Goal: Task Accomplishment & Management: Complete application form

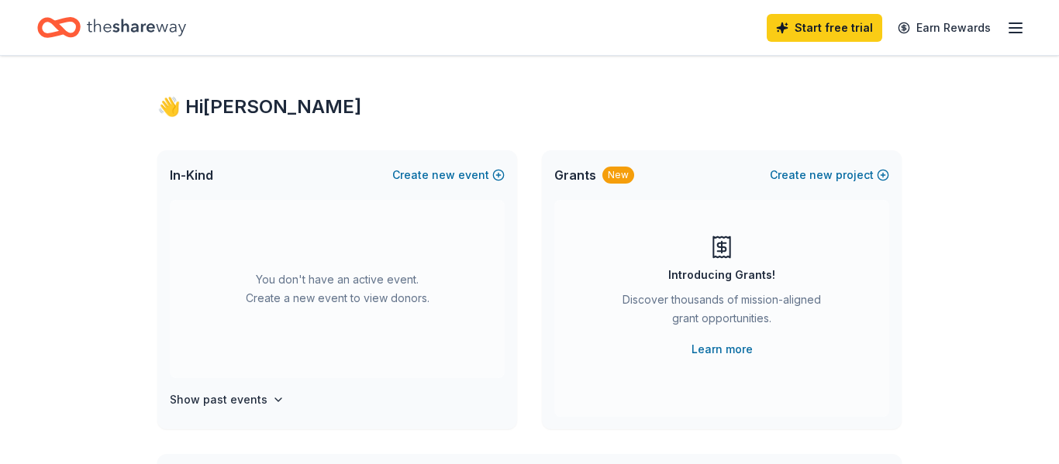
scroll to position [9, 0]
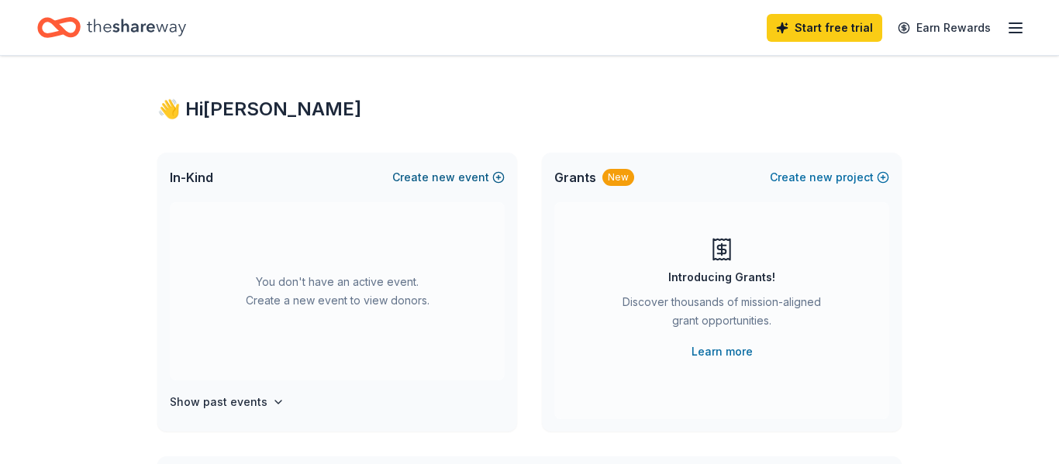
click at [440, 176] on span "new" at bounding box center [443, 177] width 23 height 19
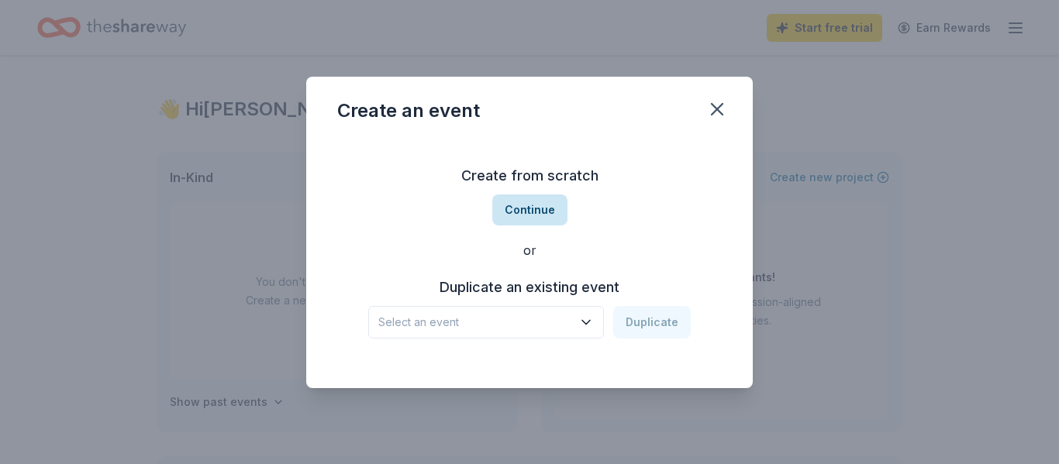
click at [532, 213] on button "Continue" at bounding box center [529, 210] width 75 height 31
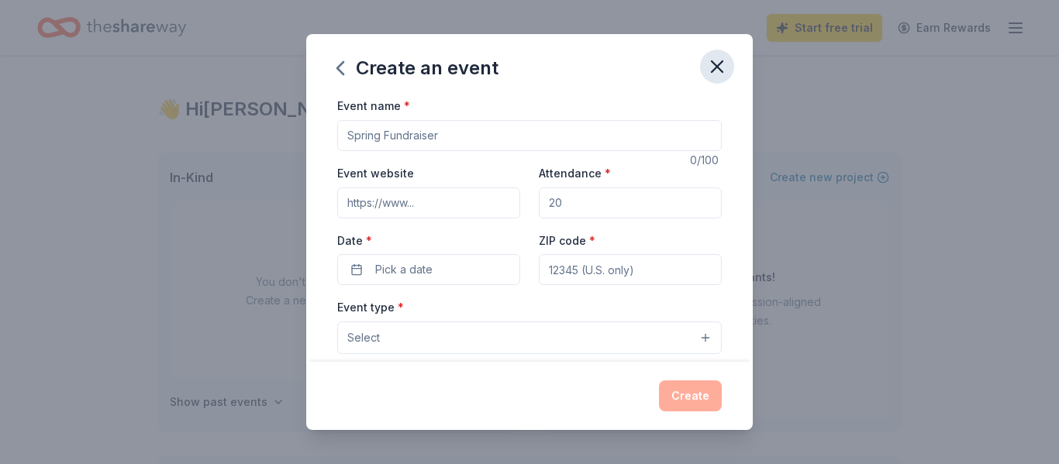
click at [714, 69] on icon "button" at bounding box center [716, 66] width 11 height 11
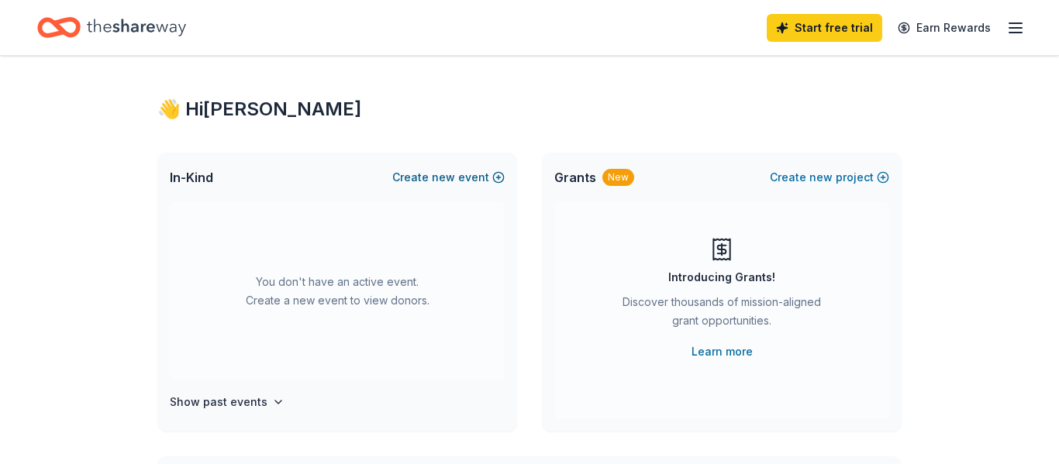
click at [438, 177] on span "new" at bounding box center [443, 177] width 23 height 19
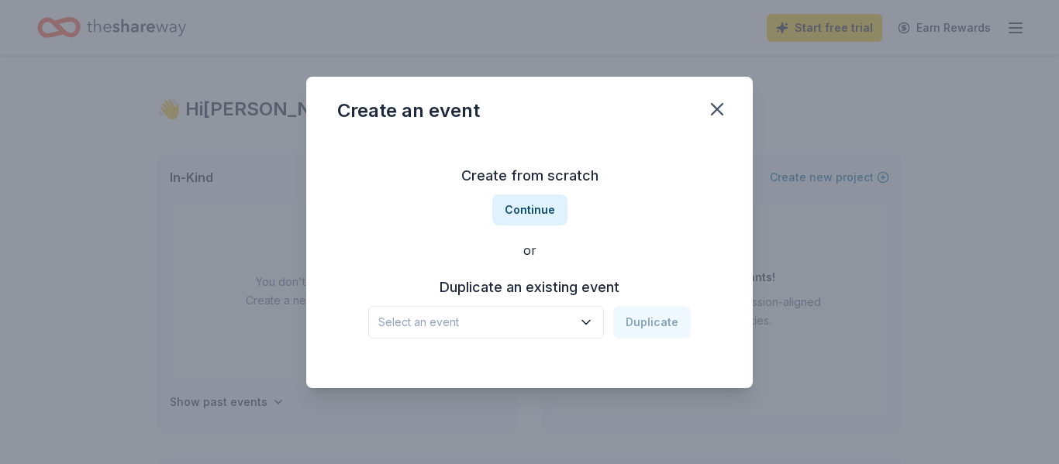
click at [589, 318] on icon "button" at bounding box center [585, 322] width 15 height 15
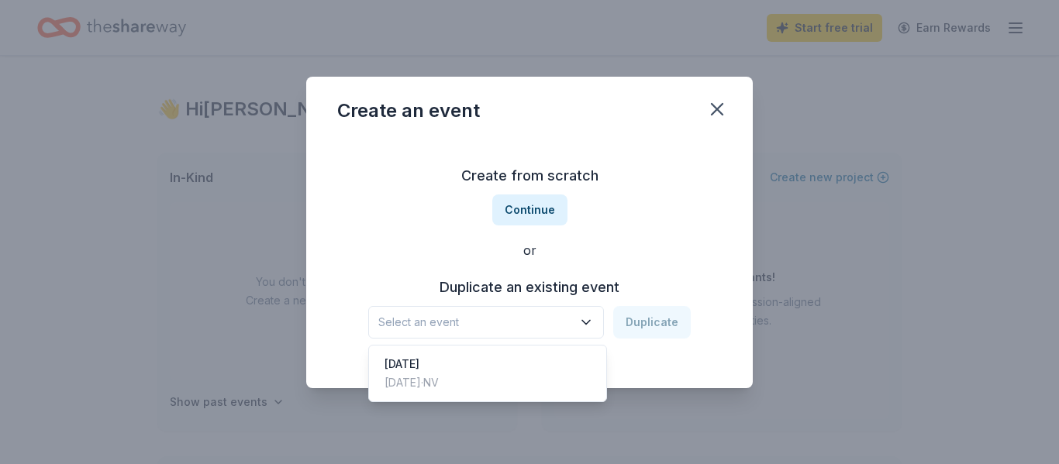
click at [525, 215] on div "Create from scratch Continue or Duplicate an existing event Select an event Dup…" at bounding box center [529, 251] width 384 height 225
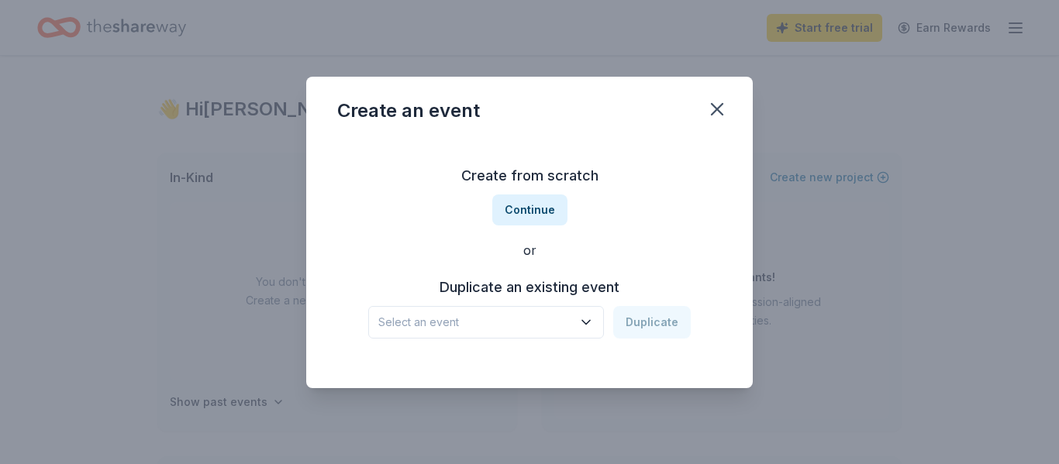
click at [525, 215] on button "Continue" at bounding box center [529, 210] width 75 height 31
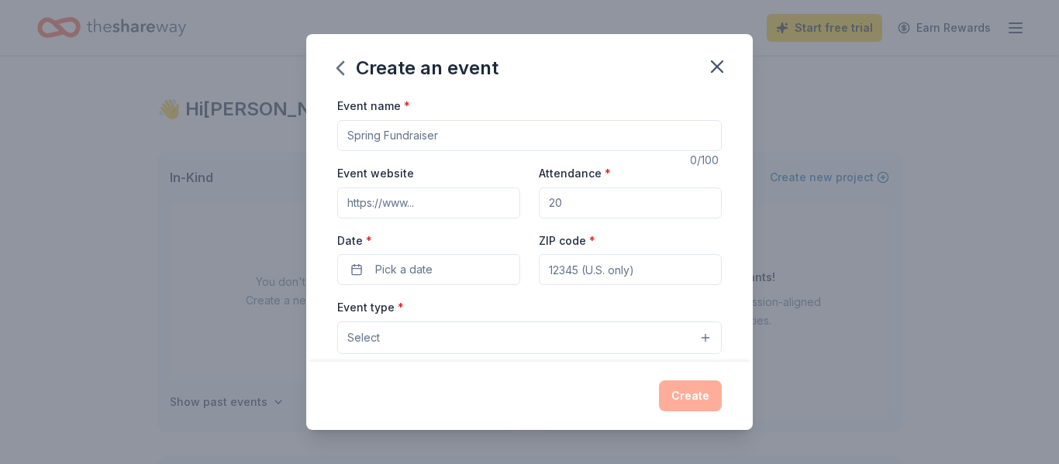
click at [459, 133] on input "Event name *" at bounding box center [529, 135] width 384 height 31
type input "Back to school brunch for teachers and staff"
click at [442, 208] on input "Event website" at bounding box center [428, 203] width 183 height 31
type input "www.leeantonello.org"
click at [566, 201] on input "Attendance *" at bounding box center [630, 203] width 183 height 31
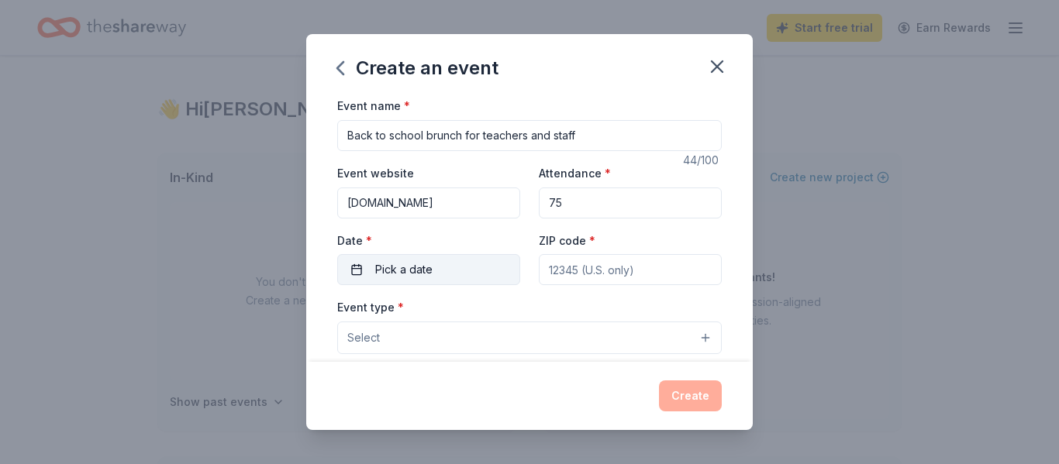
type input "75"
click at [417, 274] on span "Pick a date" at bounding box center [403, 269] width 57 height 19
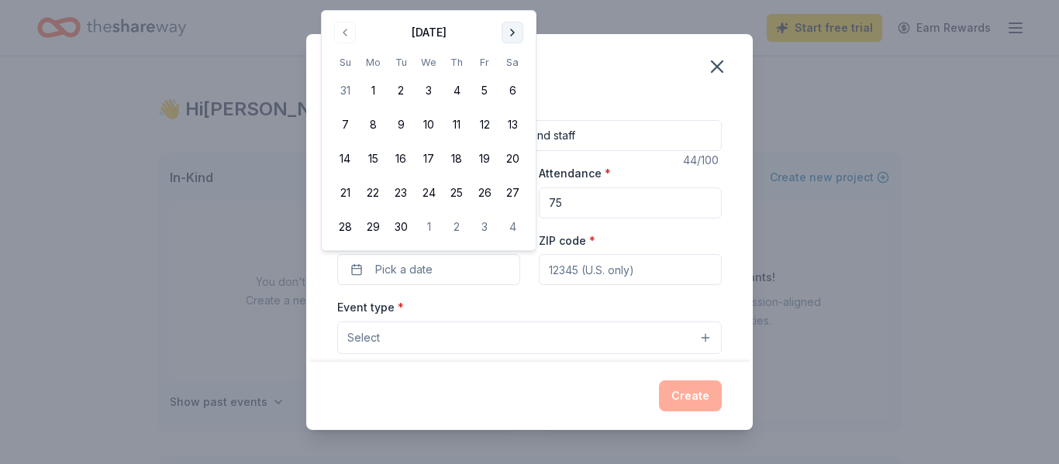
click at [513, 36] on button "Go to next month" at bounding box center [512, 33] width 22 height 22
click at [486, 126] on button "10" at bounding box center [484, 125] width 28 height 28
click at [524, 298] on div "Event type * Select" at bounding box center [529, 326] width 384 height 57
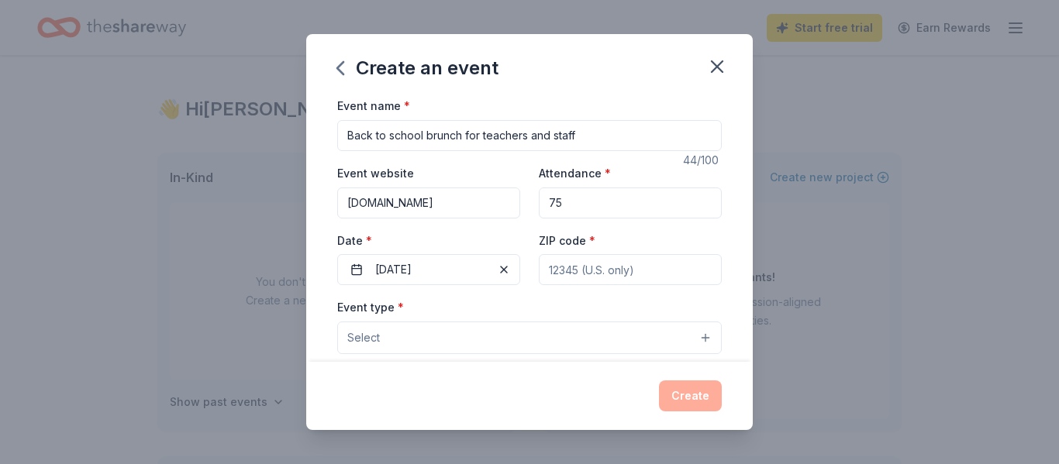
click at [568, 273] on input "ZIP code *" at bounding box center [630, 269] width 183 height 31
type input "89031"
click at [387, 343] on button "Select" at bounding box center [529, 338] width 384 height 33
click at [701, 340] on button "Select" at bounding box center [529, 338] width 384 height 33
click at [405, 348] on button "Select" at bounding box center [529, 338] width 384 height 33
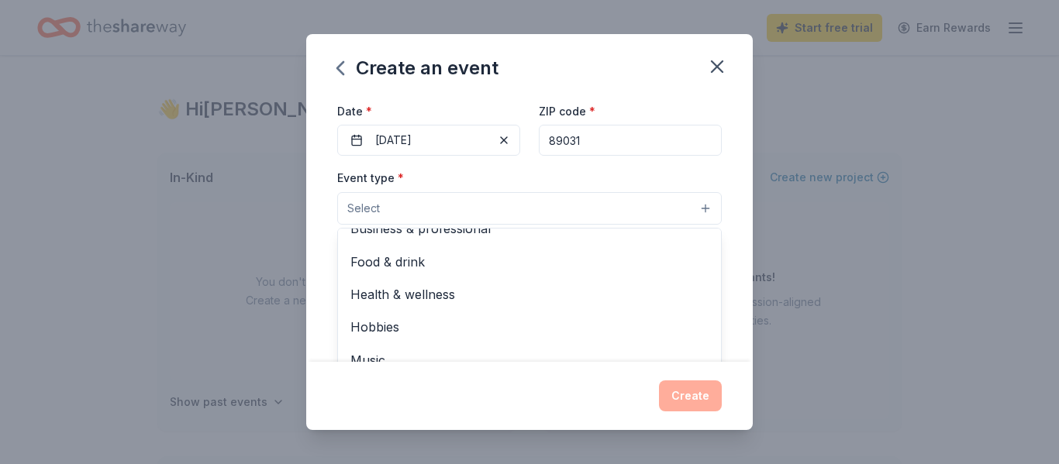
scroll to position [52, 0]
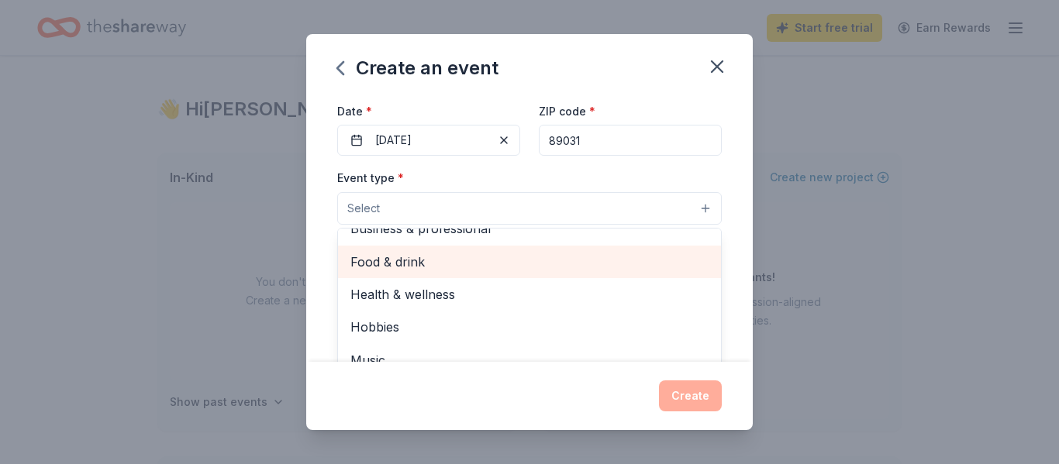
click at [412, 265] on span "Food & drink" at bounding box center [529, 262] width 358 height 20
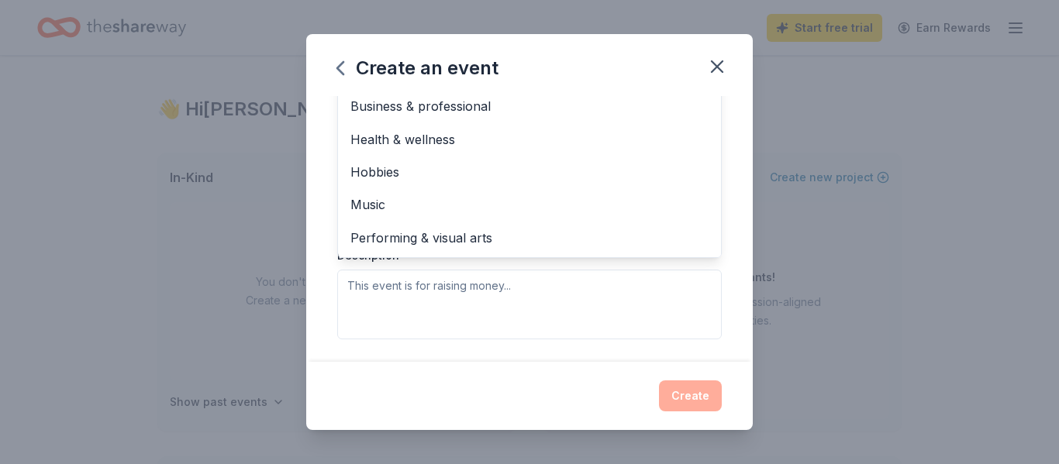
scroll to position [0, 0]
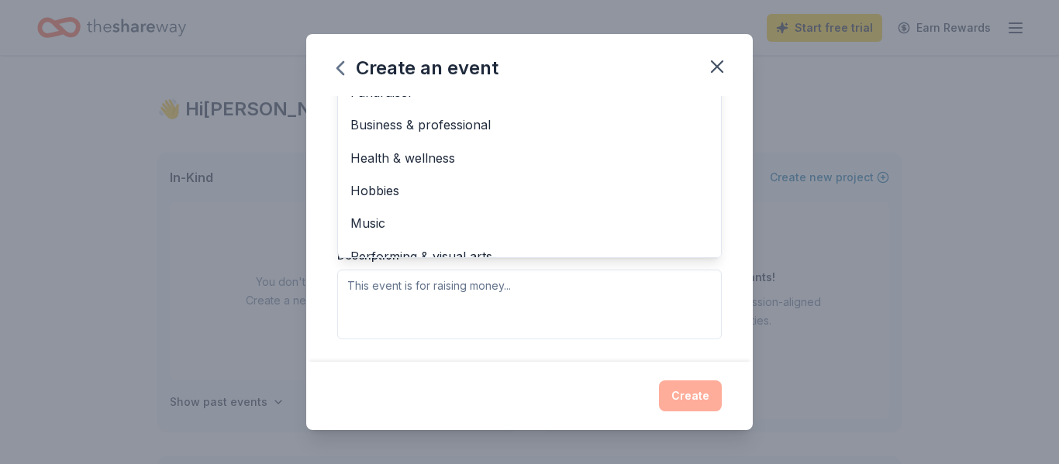
click at [432, 305] on div "Event type * Food & drink Fundraiser Business & professional Health & wellness …" at bounding box center [529, 175] width 384 height 328
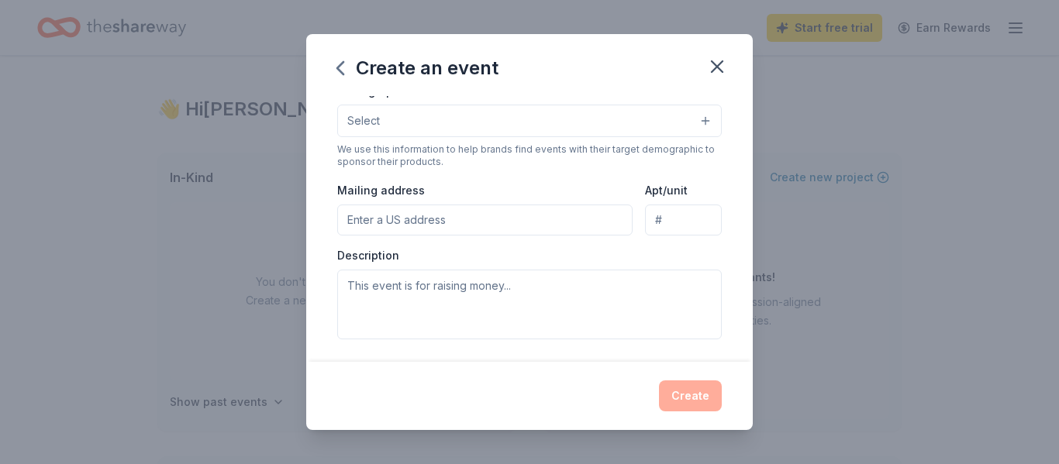
scroll to position [109, 0]
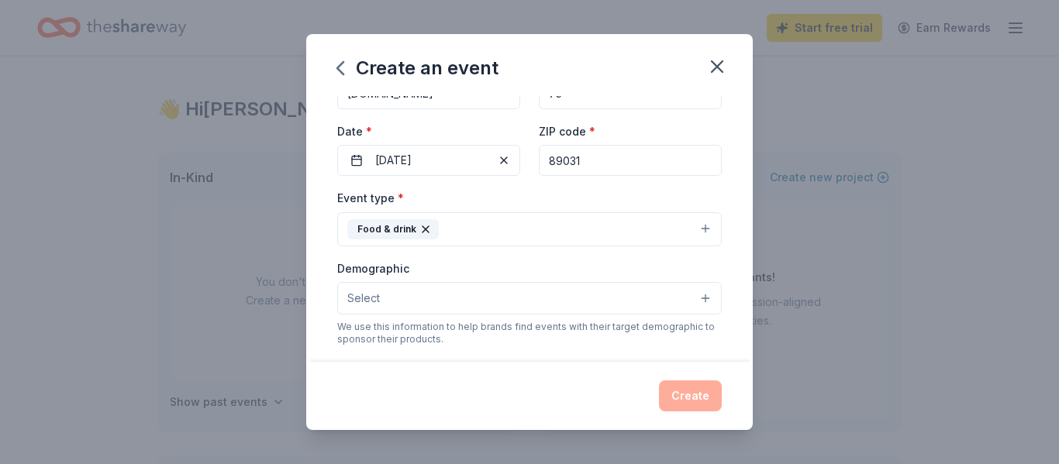
click at [391, 298] on button "Select" at bounding box center [529, 298] width 384 height 33
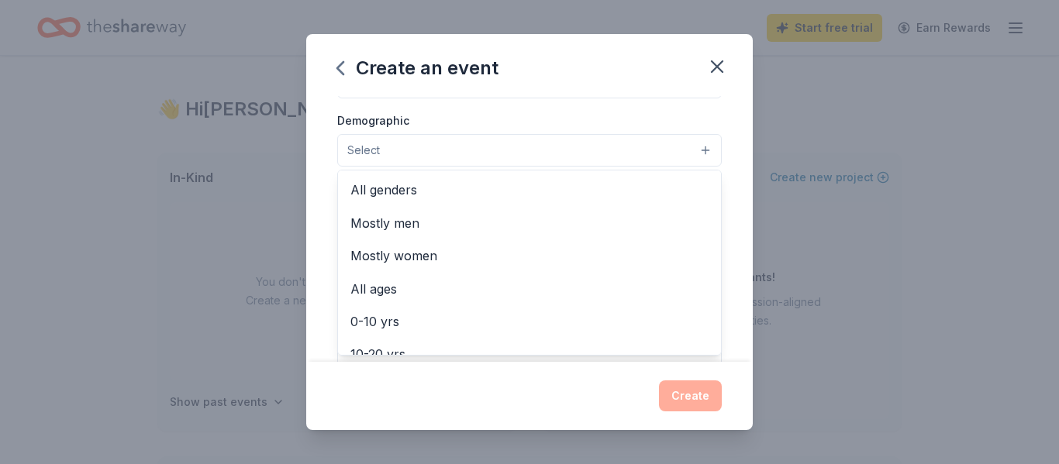
scroll to position [258, 0]
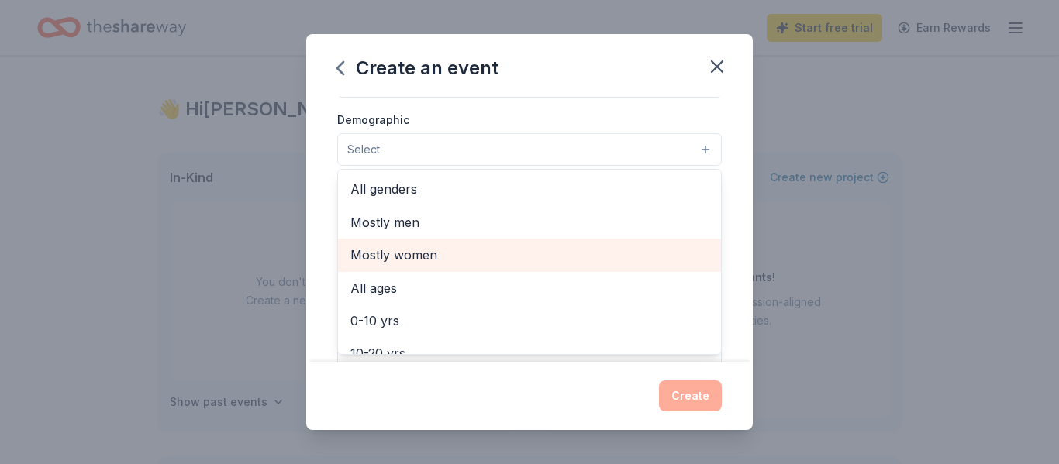
click at [382, 260] on span "Mostly women" at bounding box center [529, 255] width 358 height 20
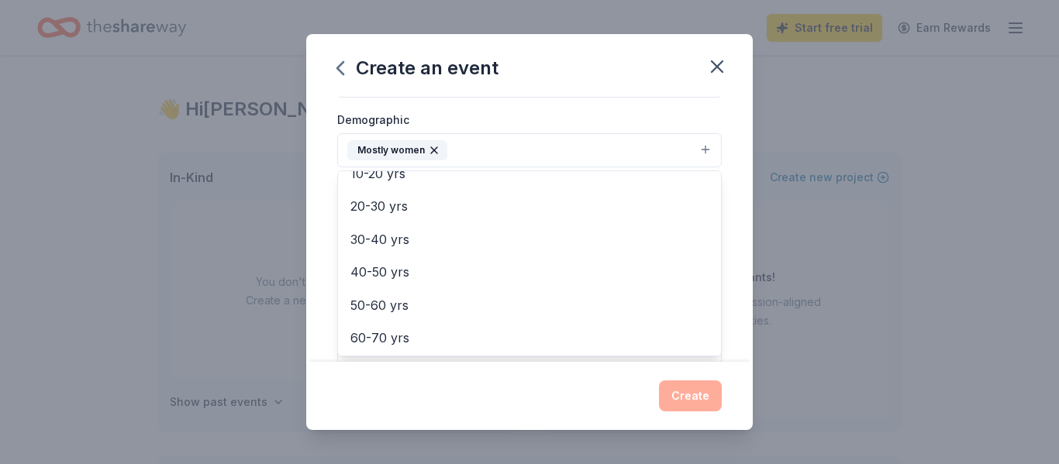
scroll to position [147, 0]
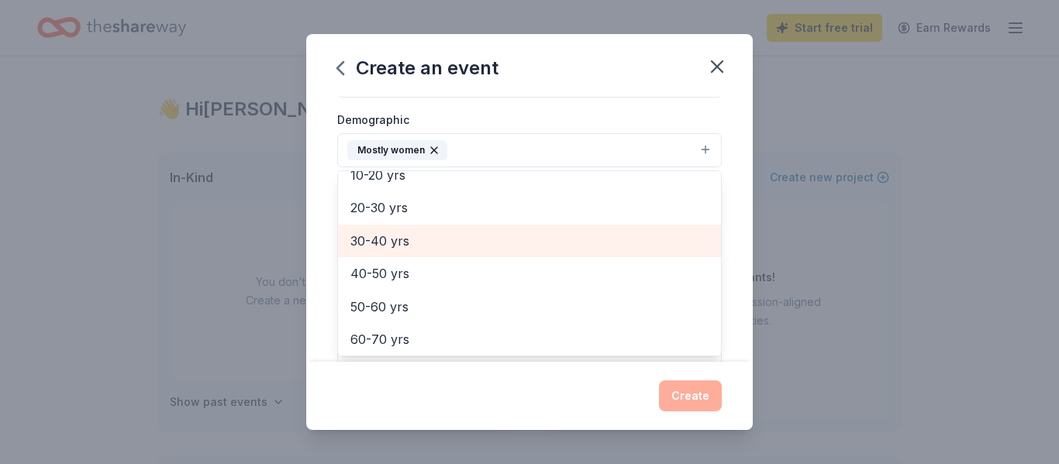
click at [369, 239] on span "30-40 yrs" at bounding box center [529, 241] width 358 height 20
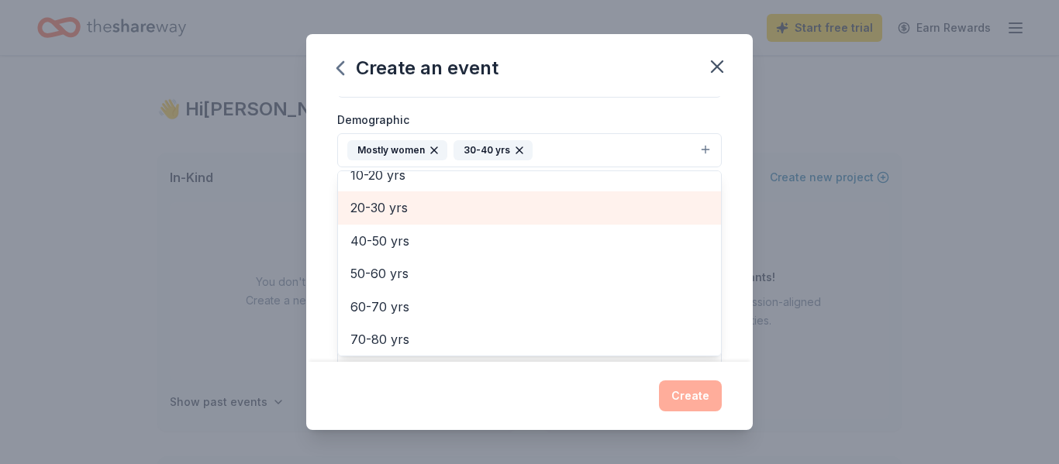
click at [362, 207] on span "20-30 yrs" at bounding box center [529, 208] width 358 height 20
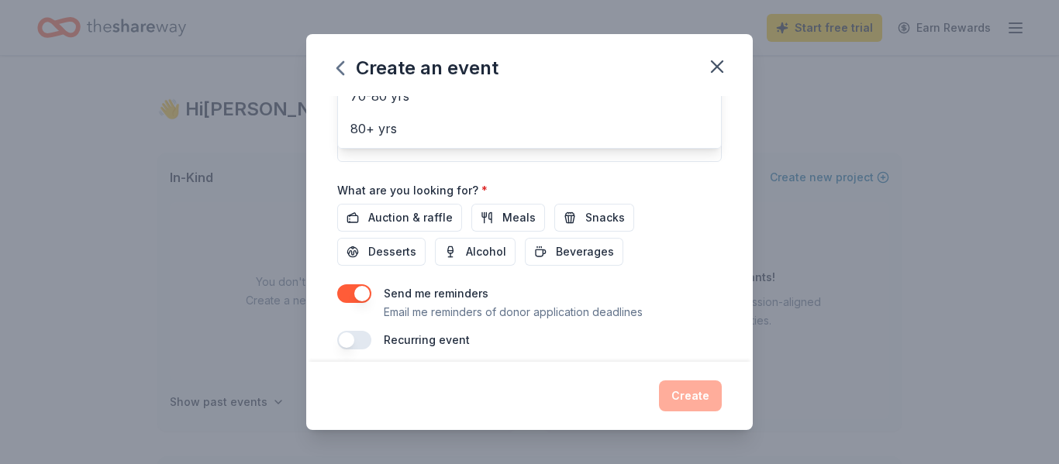
scroll to position [478, 0]
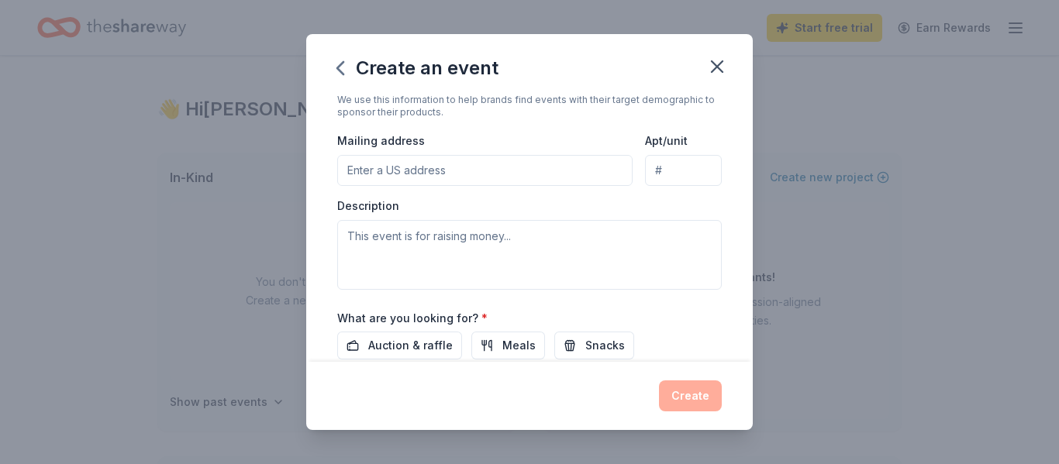
scroll to position [339, 0]
click at [386, 166] on input "Mailing address" at bounding box center [484, 169] width 295 height 31
type input "1101 West Tropical Parkway, North Las Vegas, NV, 89031"
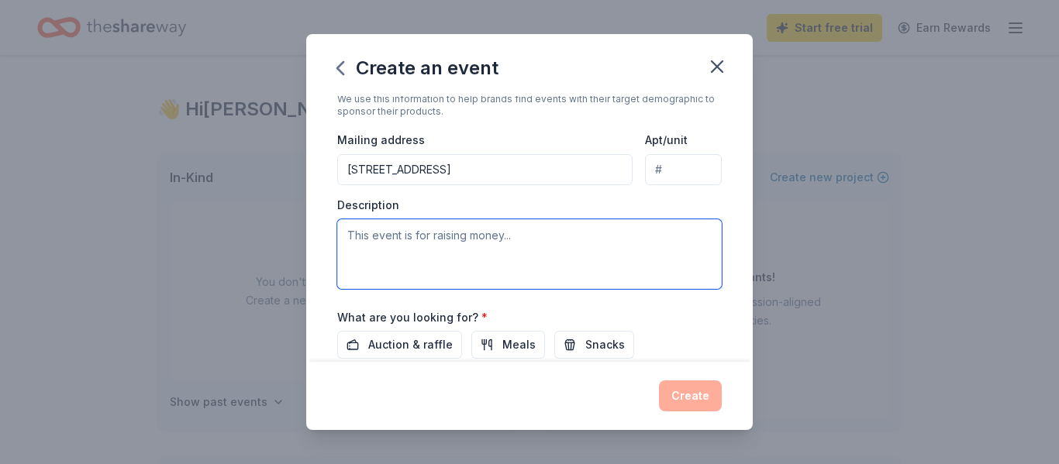
click at [374, 239] on textarea at bounding box center [529, 254] width 384 height 70
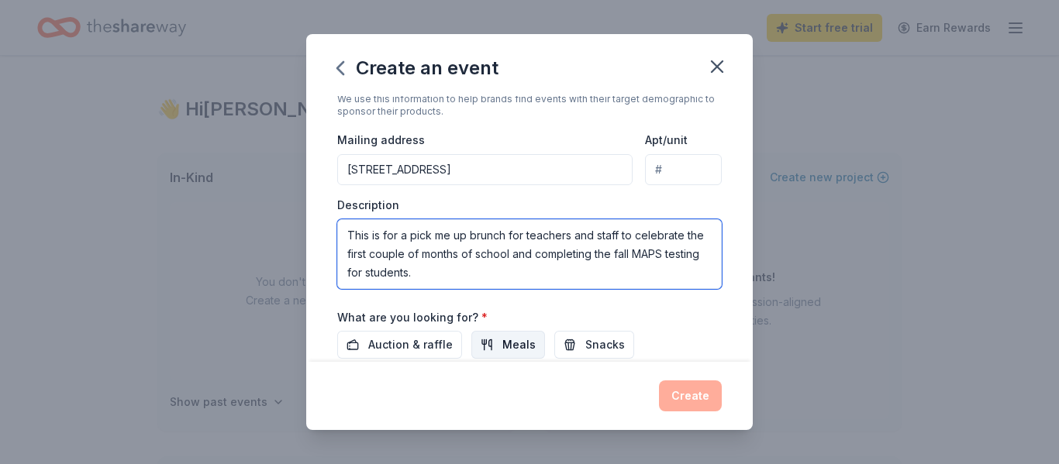
type textarea "This is for a pick me up brunch for teachers and staff to celebrate the first c…"
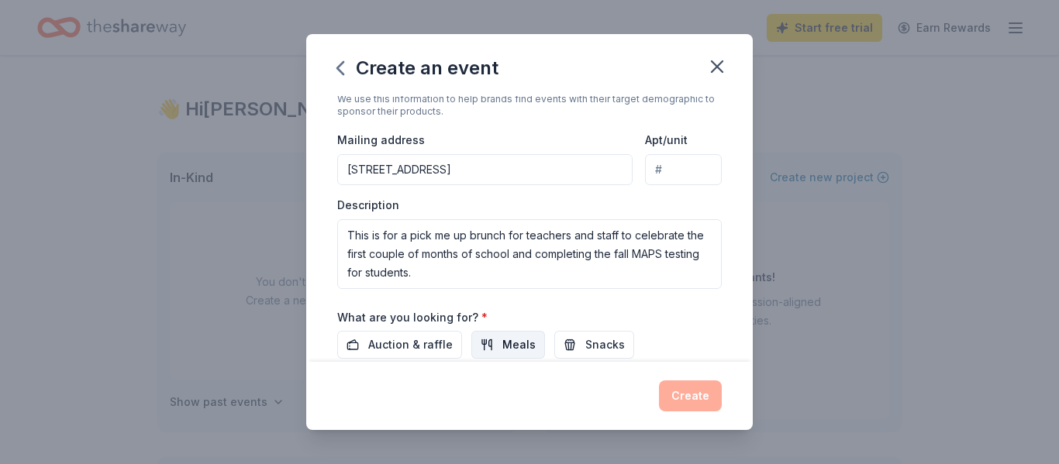
click at [513, 350] on span "Meals" at bounding box center [518, 345] width 33 height 19
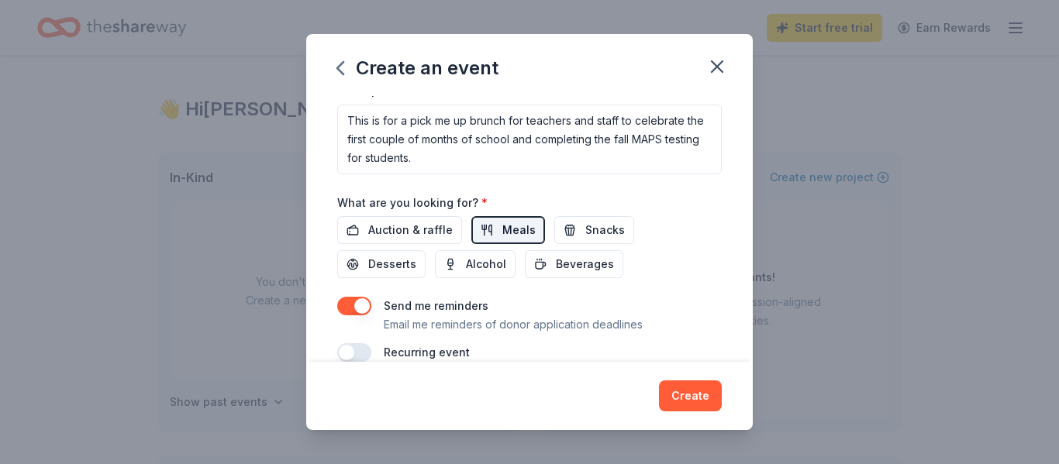
scroll to position [478, 0]
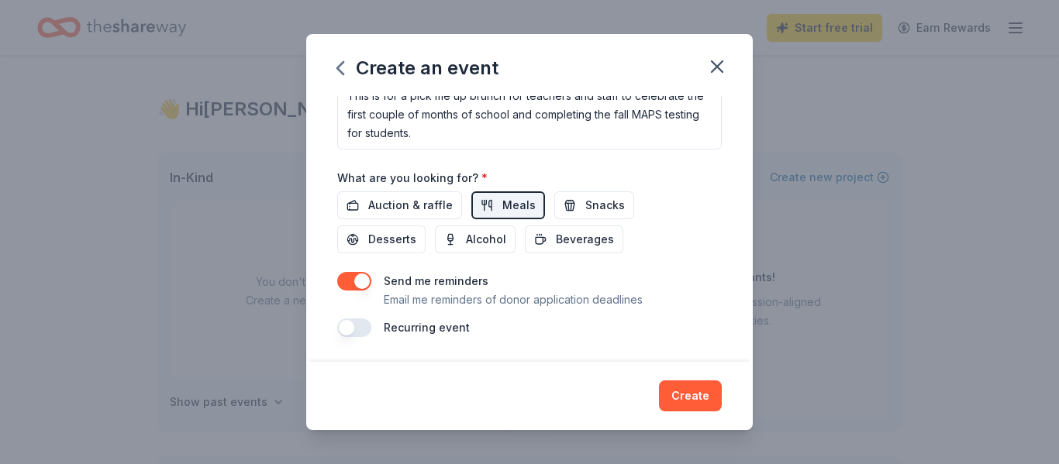
click at [360, 282] on button "button" at bounding box center [354, 281] width 34 height 19
click at [708, 405] on button "Create" at bounding box center [690, 395] width 63 height 31
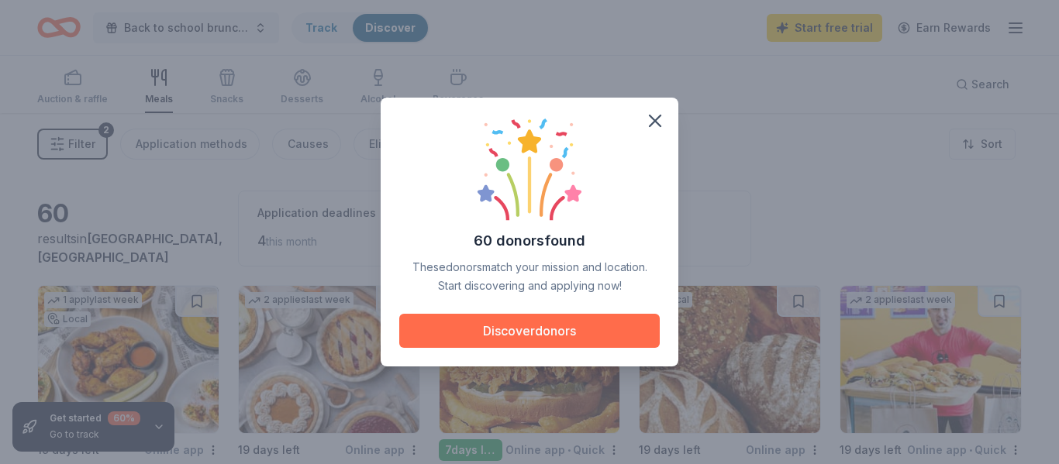
click at [487, 331] on button "Discover donors" at bounding box center [529, 331] width 260 height 34
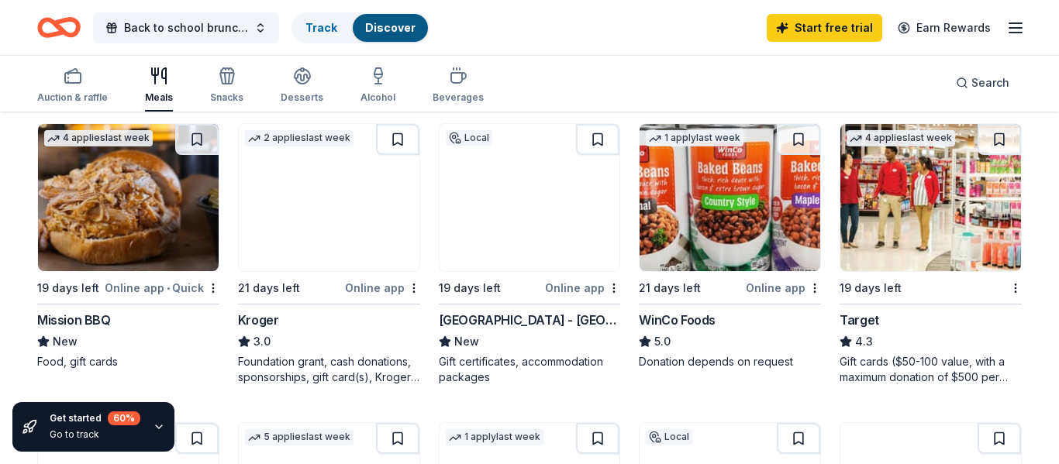
scroll to position [754, 0]
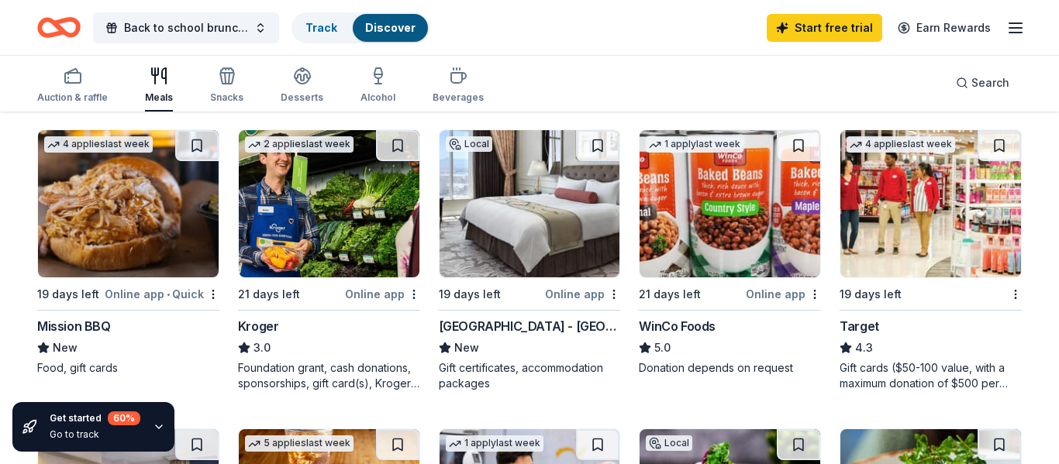
click at [777, 296] on div "Online app" at bounding box center [782, 293] width 75 height 19
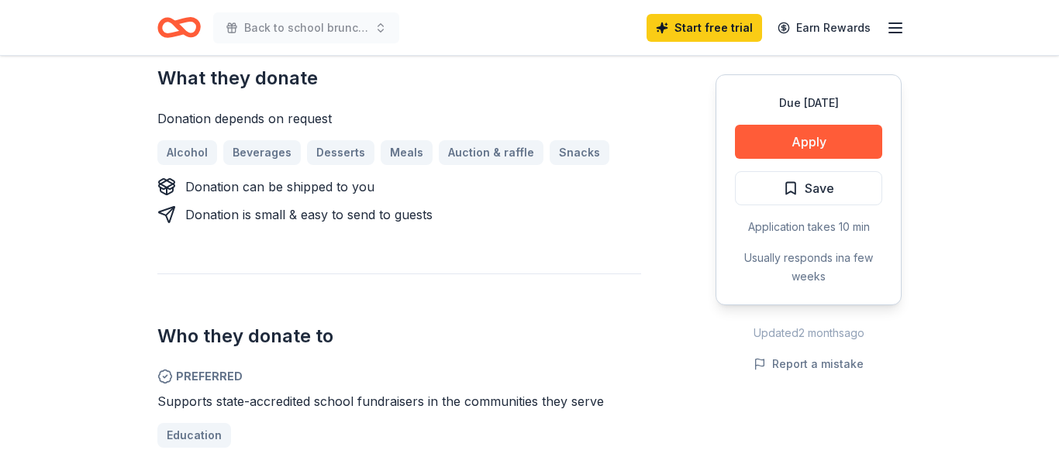
scroll to position [666, 0]
click at [807, 137] on button "Apply" at bounding box center [808, 142] width 147 height 34
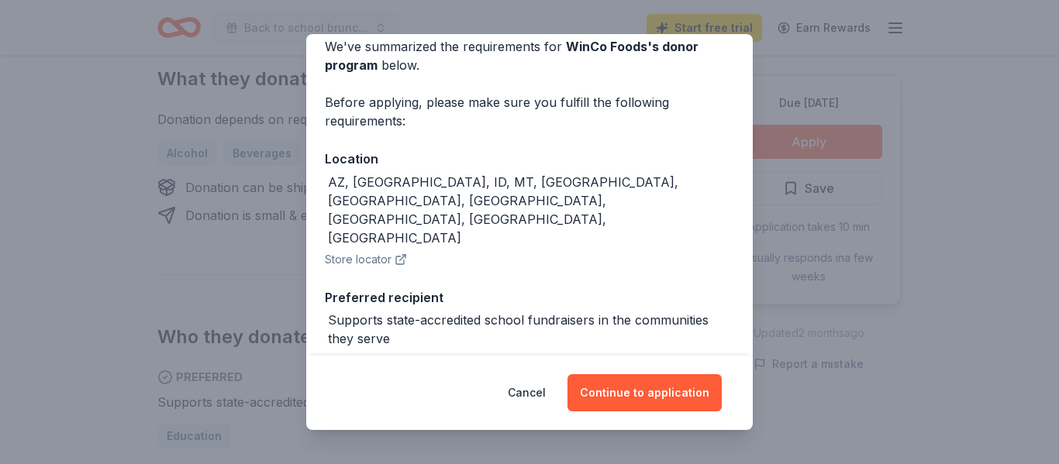
scroll to position [170, 0]
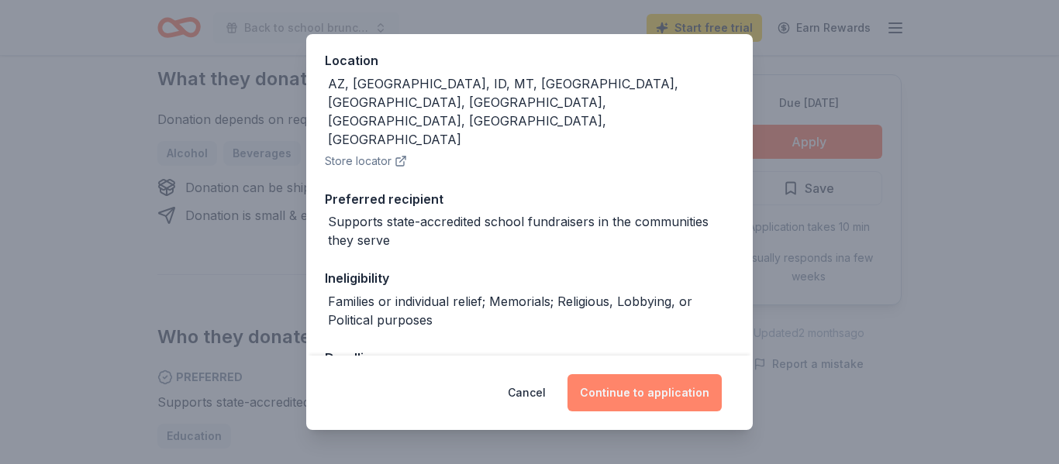
click at [639, 391] on button "Continue to application" at bounding box center [644, 392] width 154 height 37
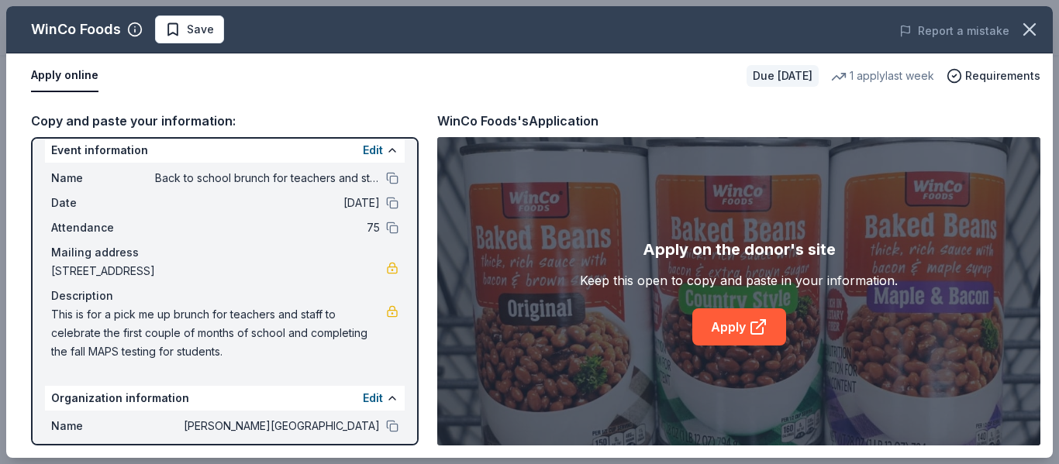
scroll to position [0, 0]
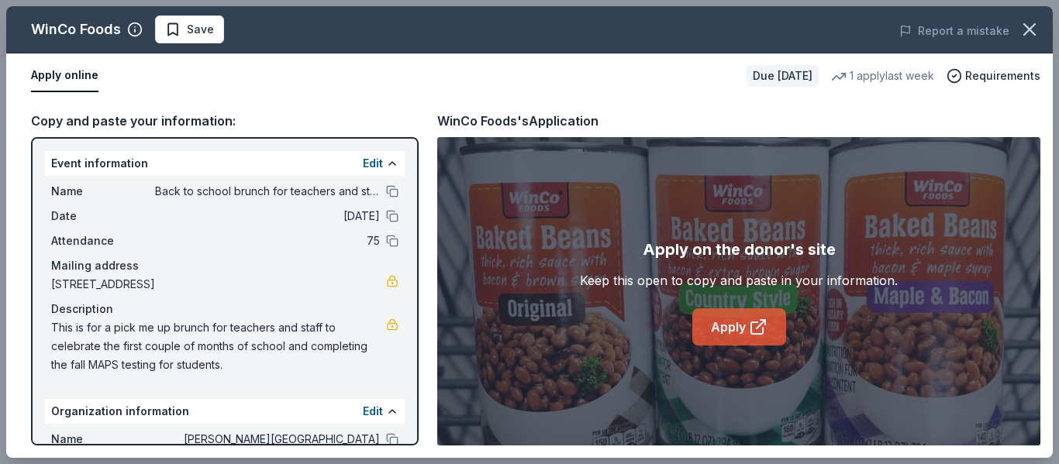
click at [751, 327] on icon at bounding box center [757, 328] width 12 height 12
